Goal: Understand process/instructions

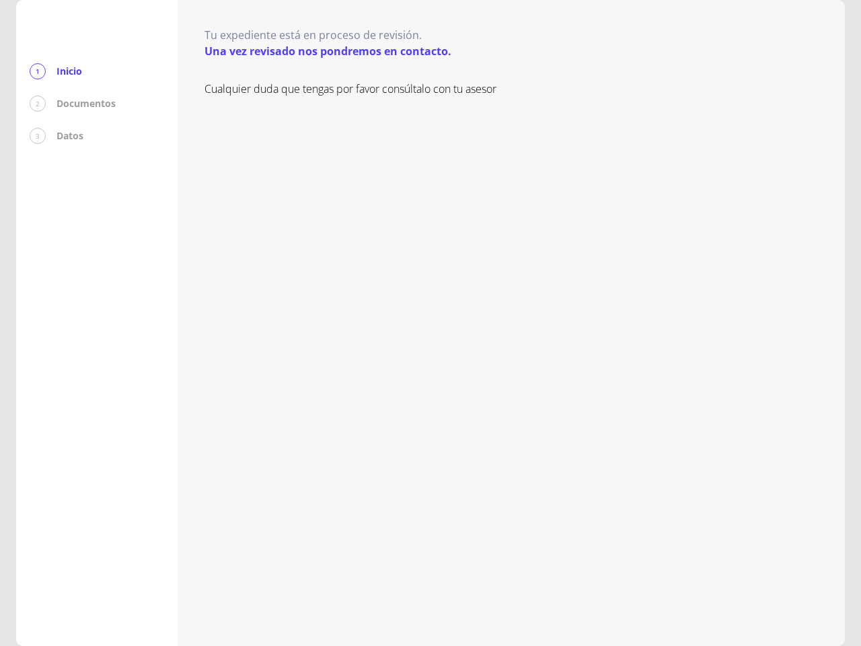
click at [431, 323] on div "Cualquier duda que tengas por favor consúltalo con tu asesor" at bounding box center [512, 350] width 614 height 538
